Goal: Check status: Check status

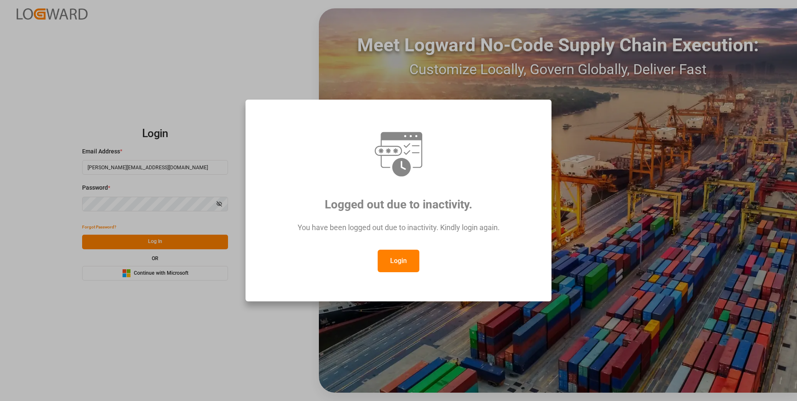
click at [390, 258] on button "Login" at bounding box center [399, 261] width 42 height 23
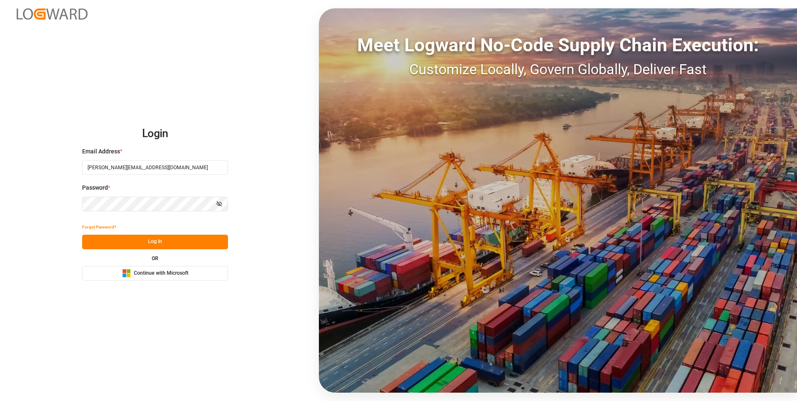
click at [154, 236] on button "Log In" at bounding box center [155, 242] width 146 height 15
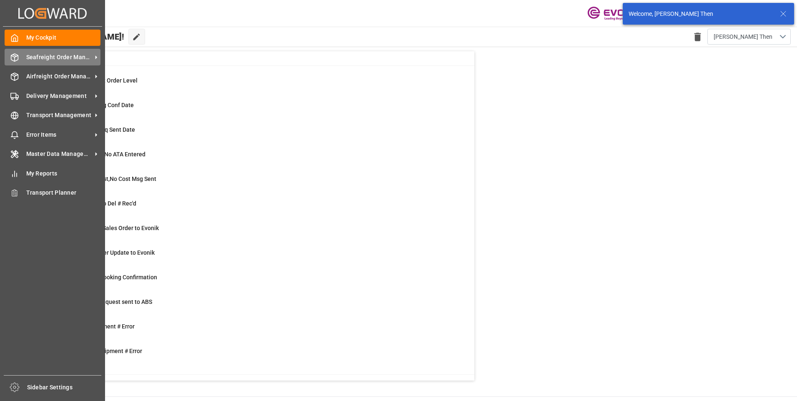
click at [16, 57] on icon at bounding box center [14, 57] width 8 height 8
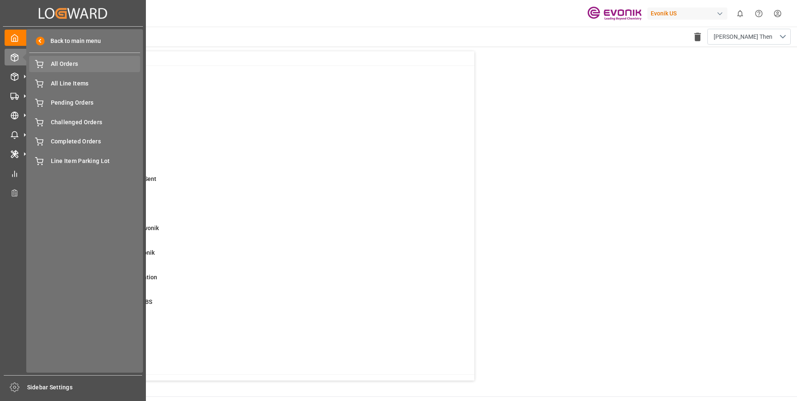
click at [66, 68] on span "All Orders" at bounding box center [96, 64] width 90 height 9
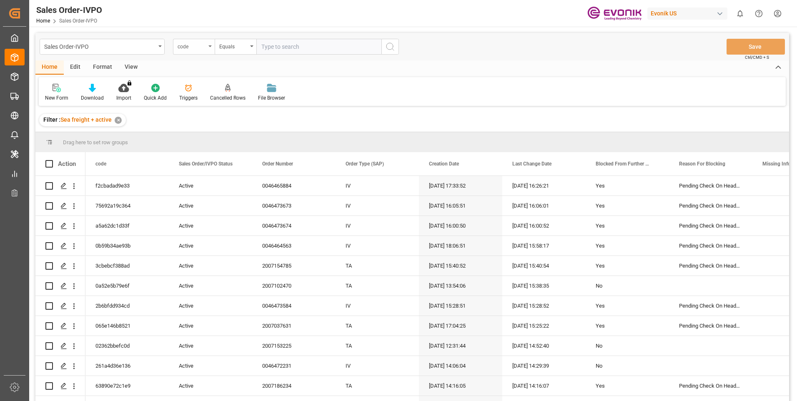
click at [206, 47] on div "code" at bounding box center [194, 47] width 42 height 16
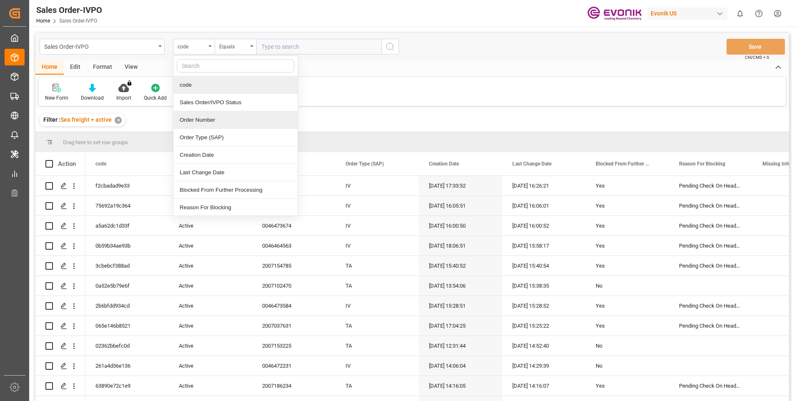
click at [204, 117] on div "Order Number" at bounding box center [235, 120] width 124 height 18
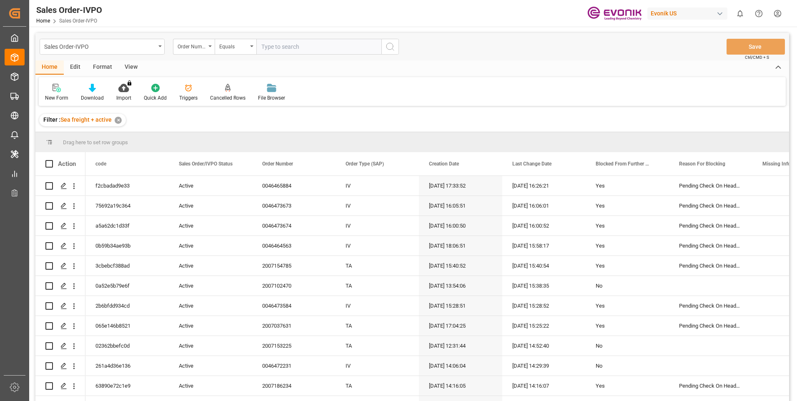
click at [265, 46] on input "text" at bounding box center [318, 47] width 125 height 16
paste input "0046473296"
type input "0046473296"
click at [392, 47] on icon "search button" at bounding box center [390, 47] width 10 height 10
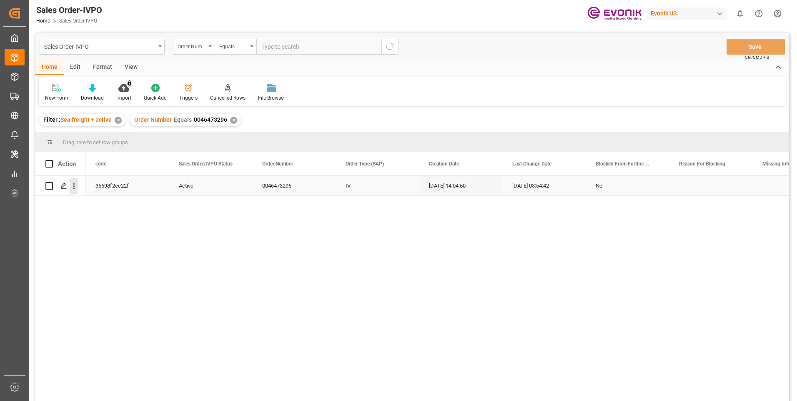
click at [73, 186] on icon "open menu" at bounding box center [74, 186] width 2 height 6
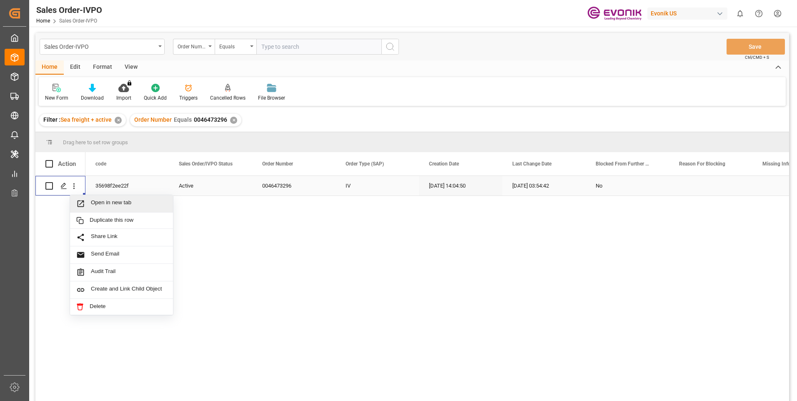
click at [99, 199] on div "Open in new tab" at bounding box center [121, 204] width 103 height 18
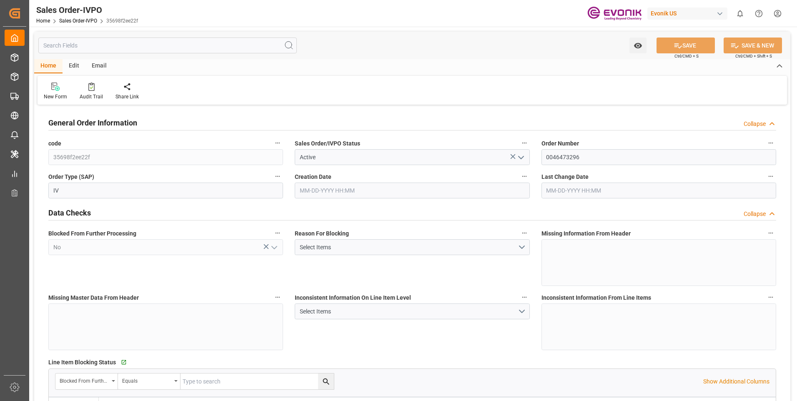
type input "COCTG"
type input "0"
type input "5"
type input "27"
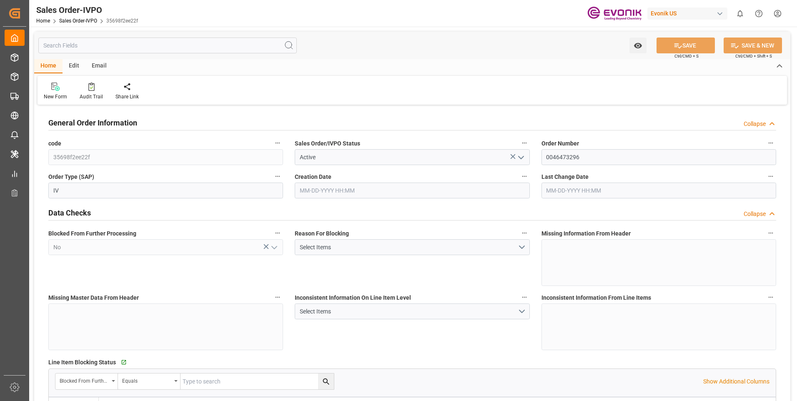
type input "82160"
type input "792.64"
type input "85000"
type input "150"
type input "09-15-2025 14:04"
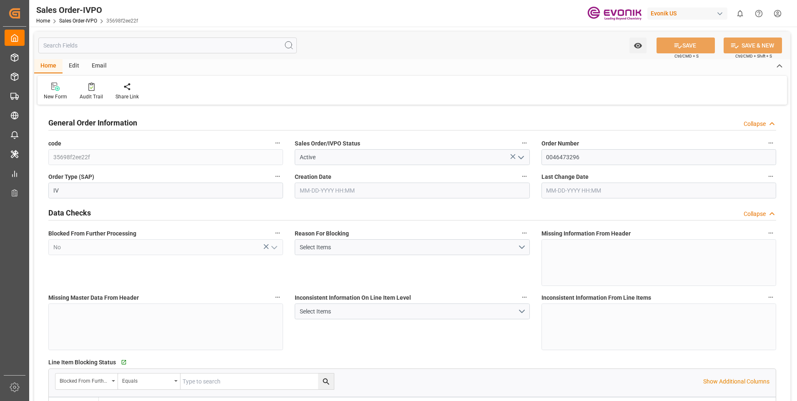
type input "09-16-2025 03:54"
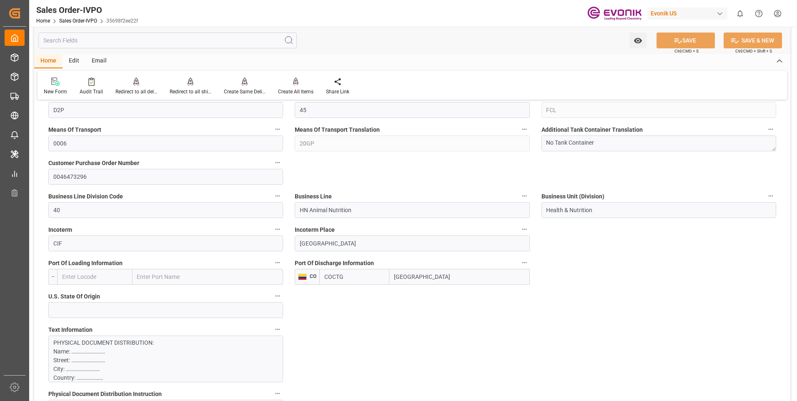
scroll to position [542, 0]
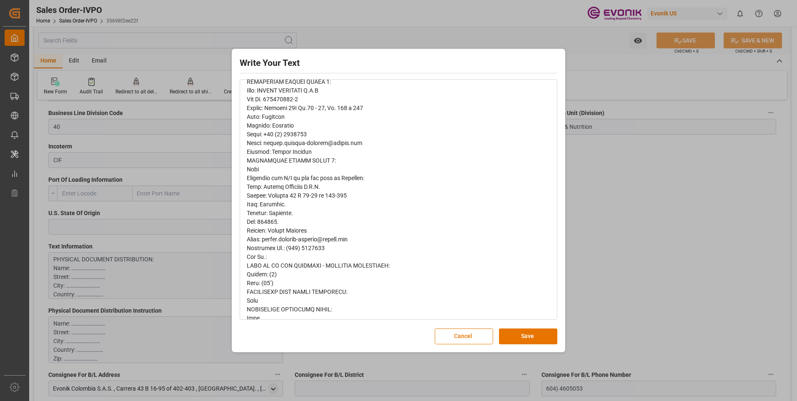
scroll to position [250, 0]
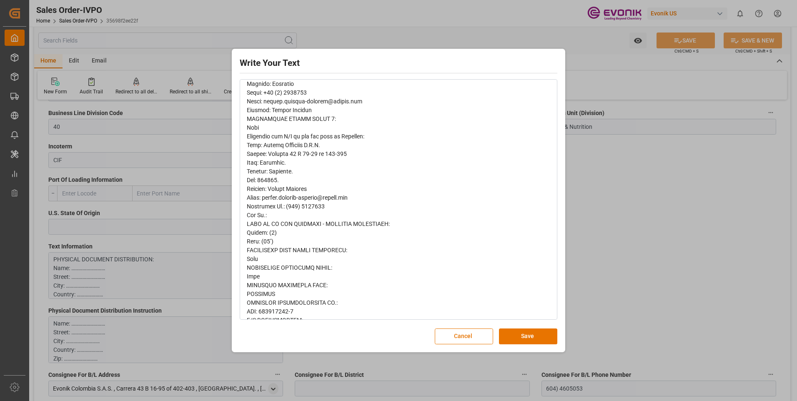
click at [680, 228] on div "Write Your Text Normal 14 Font Cancel Save" at bounding box center [398, 200] width 797 height 401
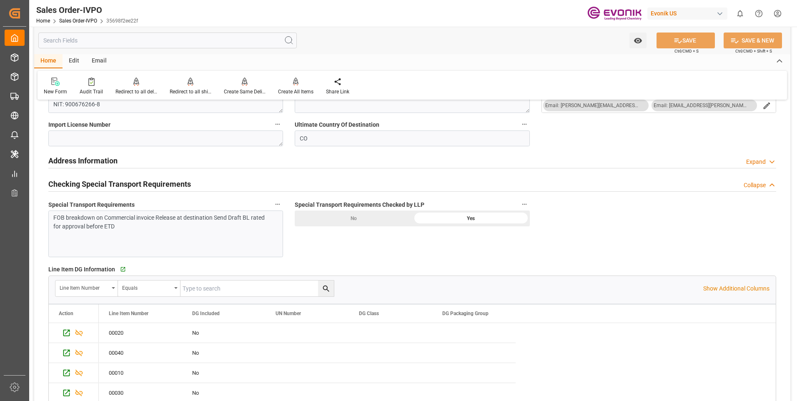
scroll to position [1042, 0]
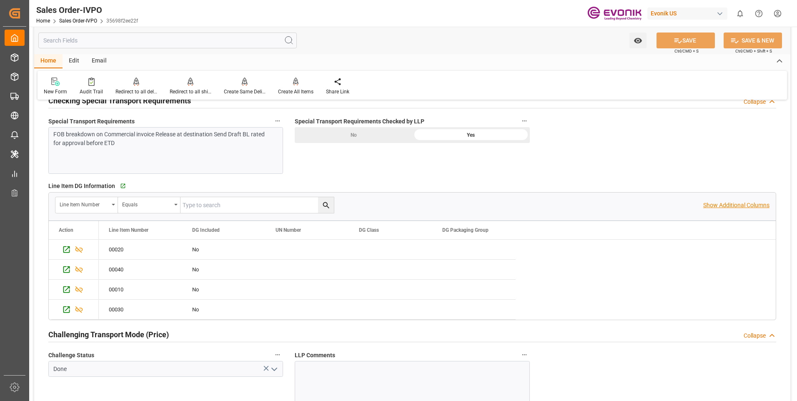
click at [713, 204] on p "Show Additional Columns" at bounding box center [736, 205] width 66 height 9
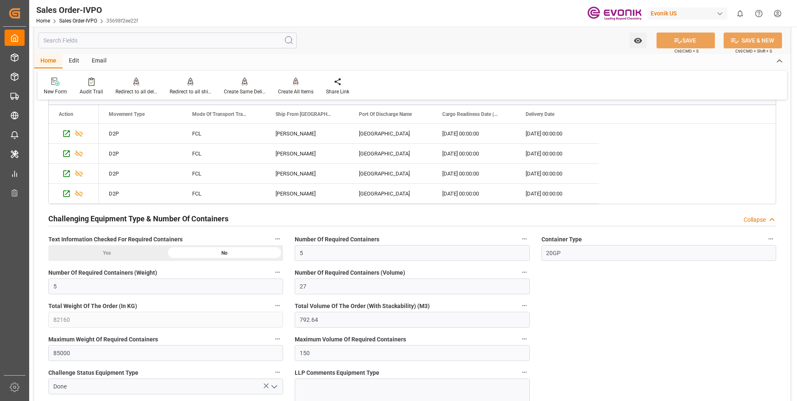
scroll to position [1543, 0]
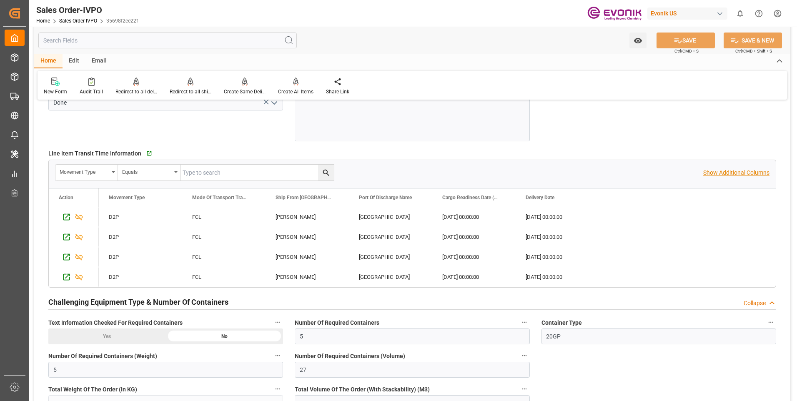
click at [715, 172] on p "Show Additional Columns" at bounding box center [736, 172] width 66 height 9
